Goal: Task Accomplishment & Management: Manage account settings

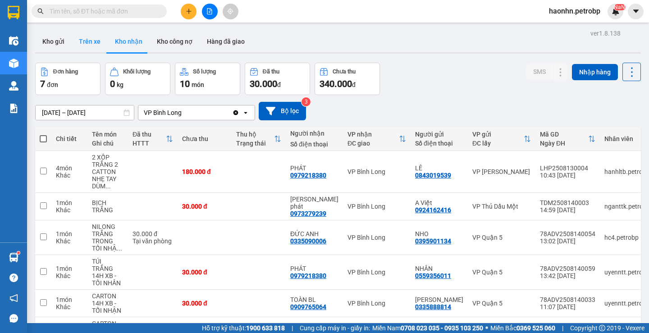
click at [101, 51] on button "Trên xe" at bounding box center [90, 42] width 36 height 22
type input "[DATE] – [DATE]"
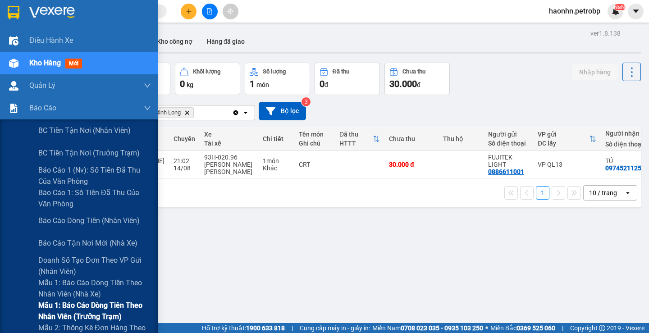
click at [100, 308] on span "Mẫu 1: Báo cáo dòng tiền theo nhân viên (trưởng trạm)" at bounding box center [94, 311] width 113 height 23
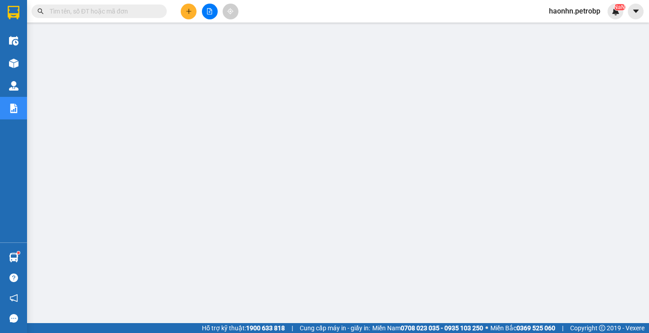
click at [556, 14] on span "haonhn.petrobp" at bounding box center [575, 10] width 66 height 11
click at [564, 29] on span "Đăng xuất" at bounding box center [578, 28] width 48 height 10
